Goal: Find contact information: Find contact information

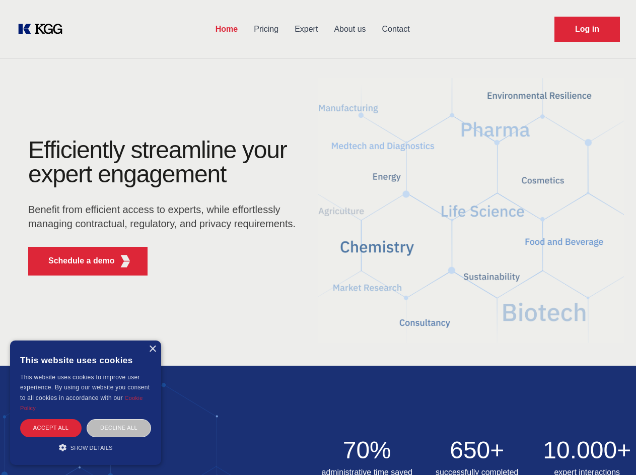
click at [318, 237] on div "Efficiently streamline your expert engagement Benefit from efficient access to …" at bounding box center [165, 210] width 306 height 145
click at [75, 261] on p "Schedule a demo" at bounding box center [81, 261] width 66 height 12
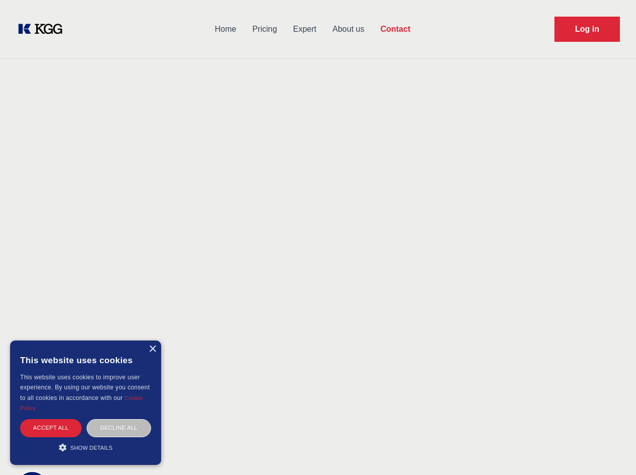
click at [152, 349] on div "× This website uses cookies This website uses cookies to improve user experienc…" at bounding box center [85, 402] width 151 height 124
click at [51, 427] on div "Accept all" at bounding box center [50, 428] width 61 height 18
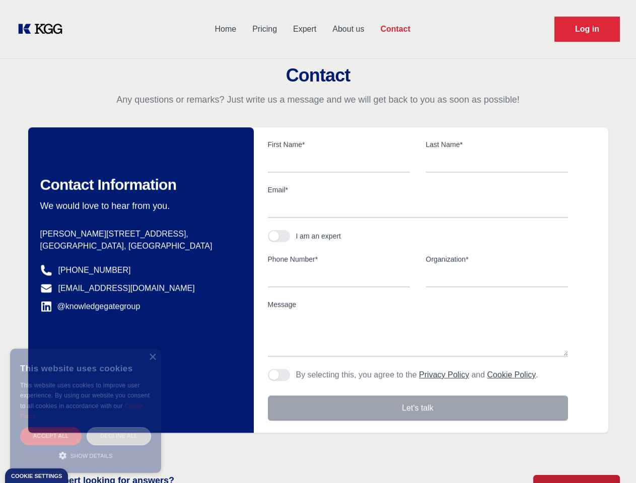
click at [119, 427] on div "Decline all" at bounding box center [119, 436] width 64 height 18
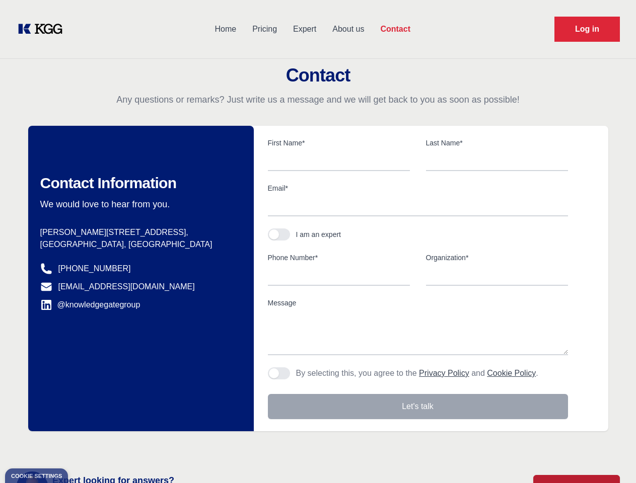
click at [86, 447] on main "Contact Any questions or remarks? Just write us a message and we will get back …" at bounding box center [318, 262] width 636 height 524
